Goal: Task Accomplishment & Management: Complete application form

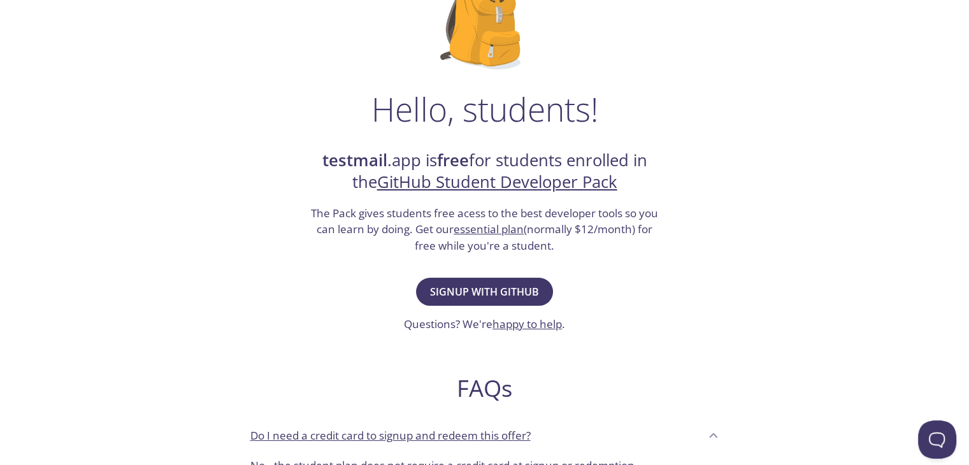
scroll to position [127, 0]
click at [521, 284] on span "Signup with GitHub" at bounding box center [484, 291] width 109 height 18
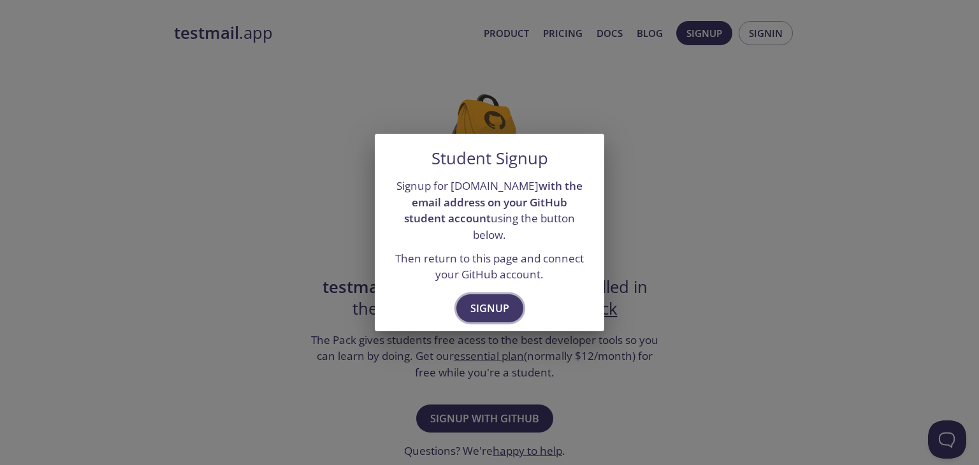
click at [486, 299] on span "Signup" at bounding box center [489, 308] width 39 height 18
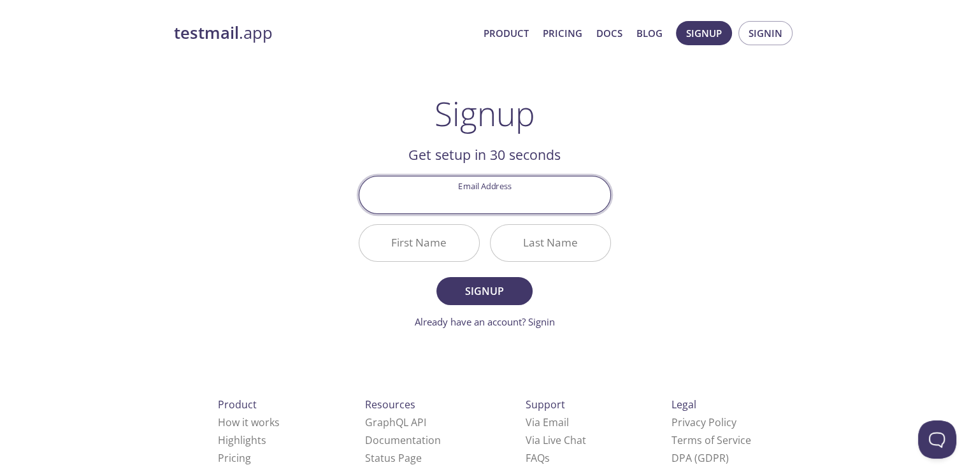
click at [485, 199] on input "Email Address" at bounding box center [484, 195] width 251 height 36
type input "[EMAIL_ADDRESS][DOMAIN_NAME]"
click at [435, 240] on input "First Name" at bounding box center [419, 243] width 120 height 36
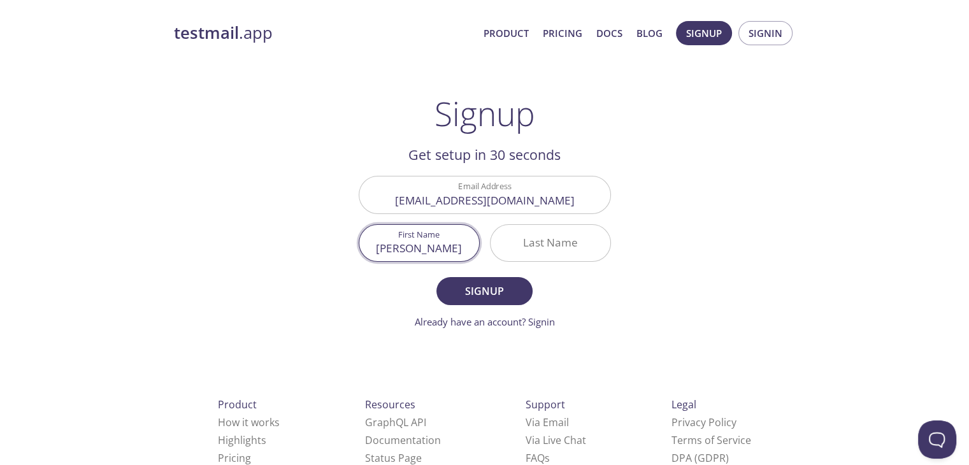
type input "[PERSON_NAME]"
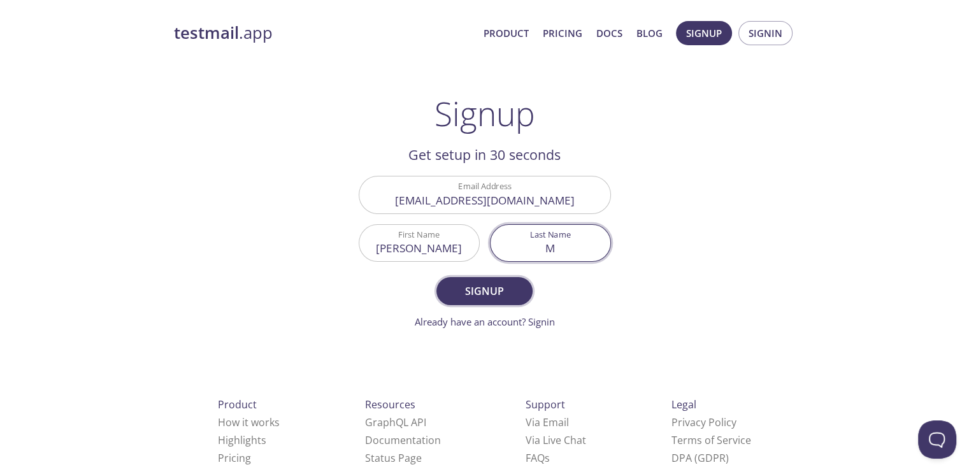
type input "M"
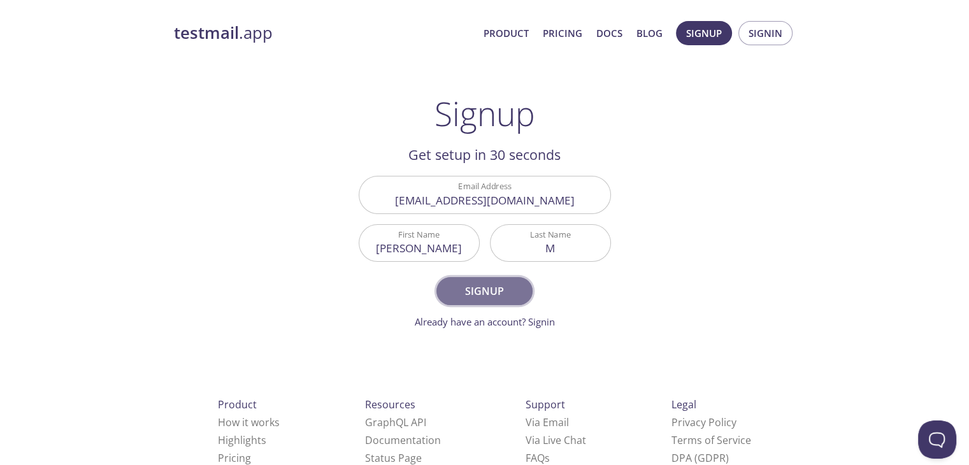
click at [499, 298] on span "Signup" at bounding box center [484, 291] width 68 height 18
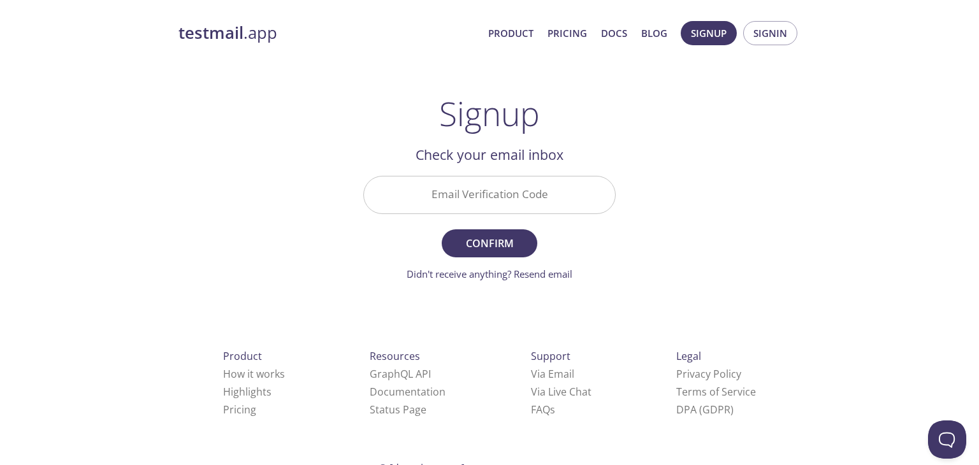
click at [466, 192] on input "Email Verification Code" at bounding box center [489, 195] width 251 height 36
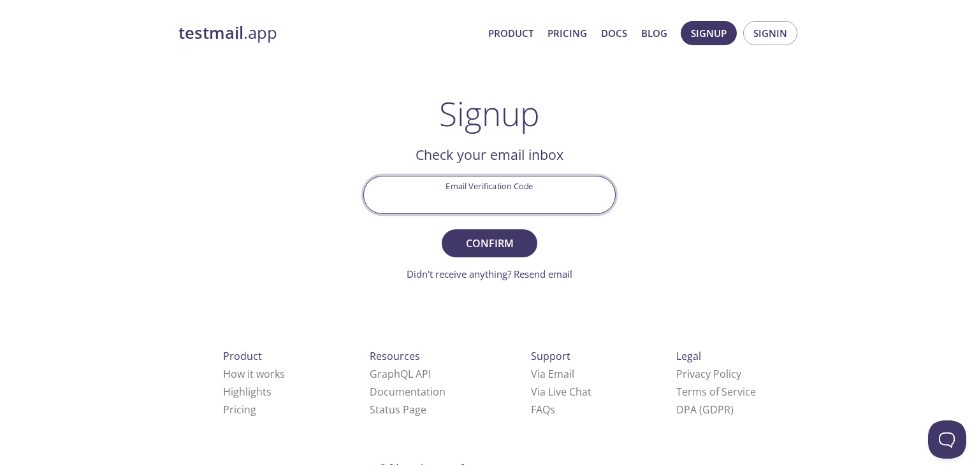
paste input "4BQATSN"
type input "4BQATSN"
click at [482, 243] on span "Confirm" at bounding box center [490, 243] width 68 height 18
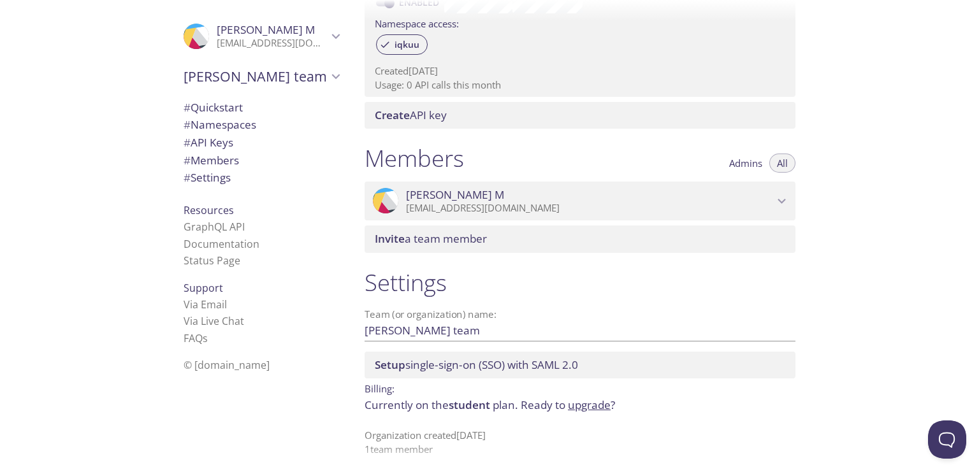
scroll to position [441, 0]
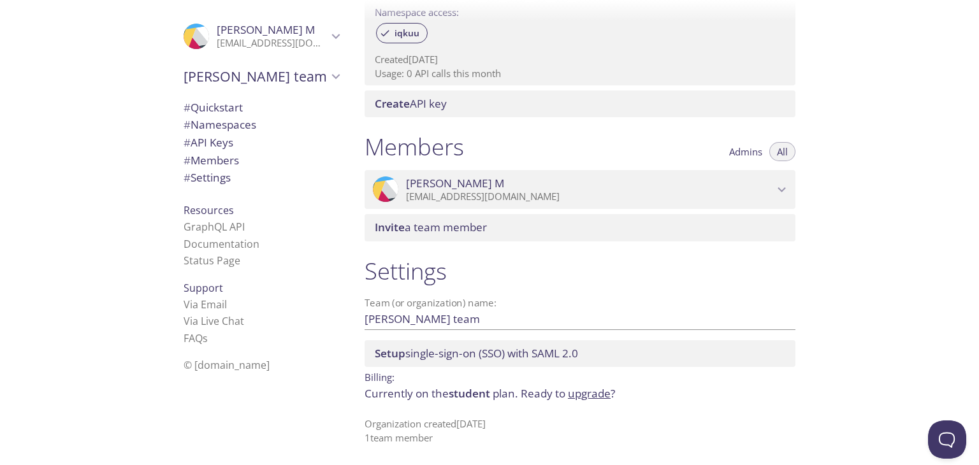
click at [558, 198] on p "[EMAIL_ADDRESS][DOMAIN_NAME]" at bounding box center [590, 197] width 368 height 13
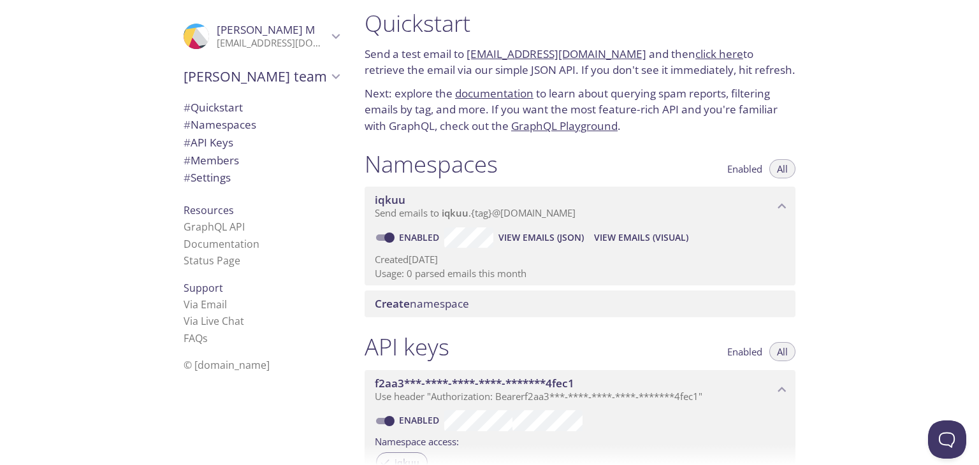
scroll to position [0, 0]
